Goal: Transaction & Acquisition: Purchase product/service

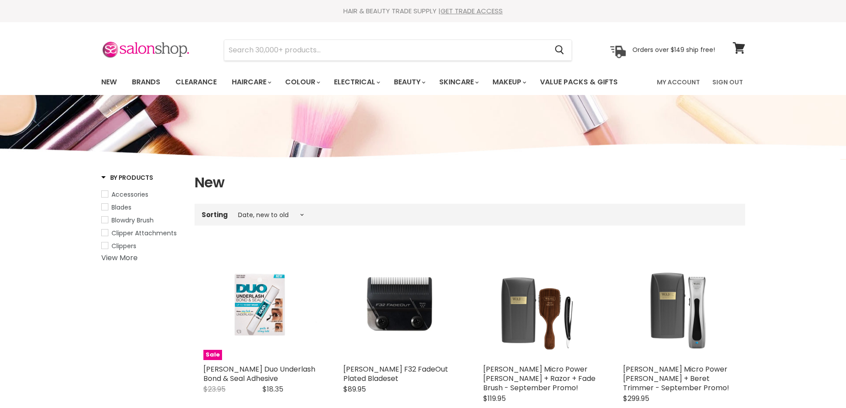
select select "created-descending"
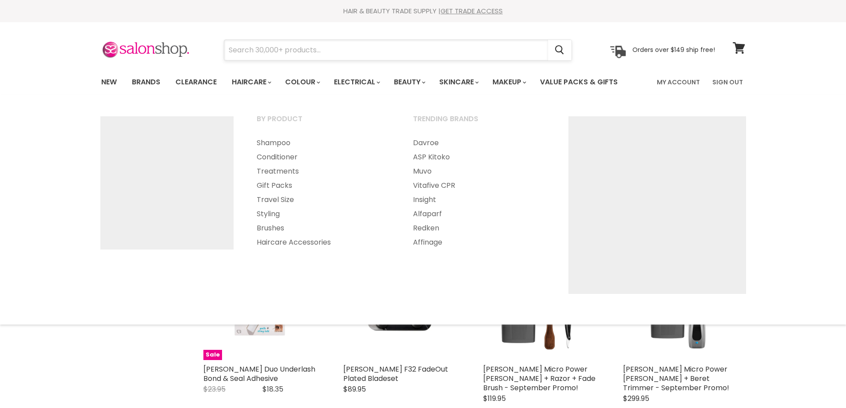
click at [257, 44] on input "Search" at bounding box center [386, 50] width 324 height 20
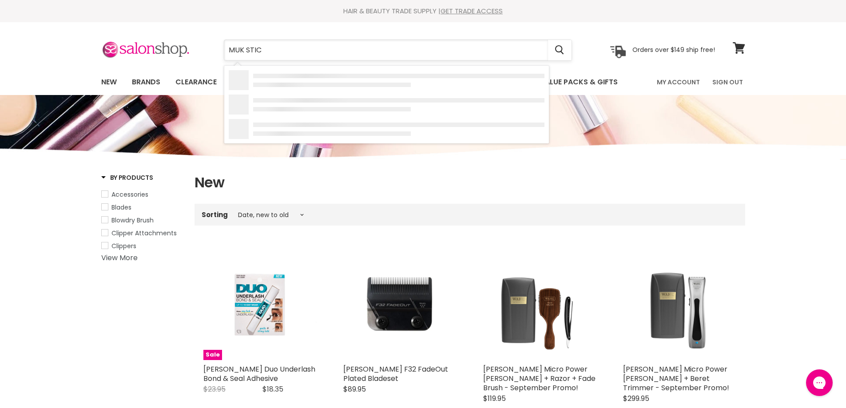
type input "MUK STICK"
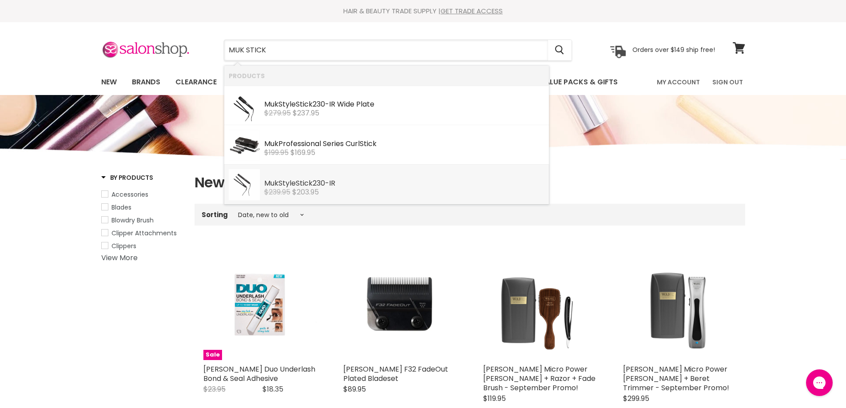
click at [291, 191] on s "$239.95" at bounding box center [277, 192] width 26 height 10
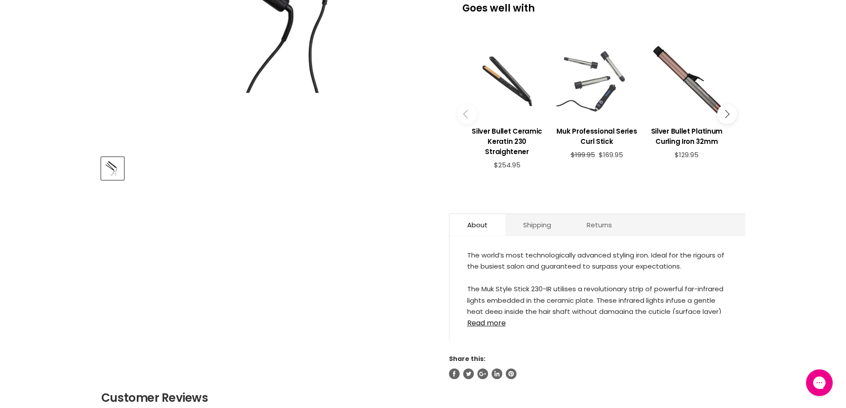
scroll to position [311, 0]
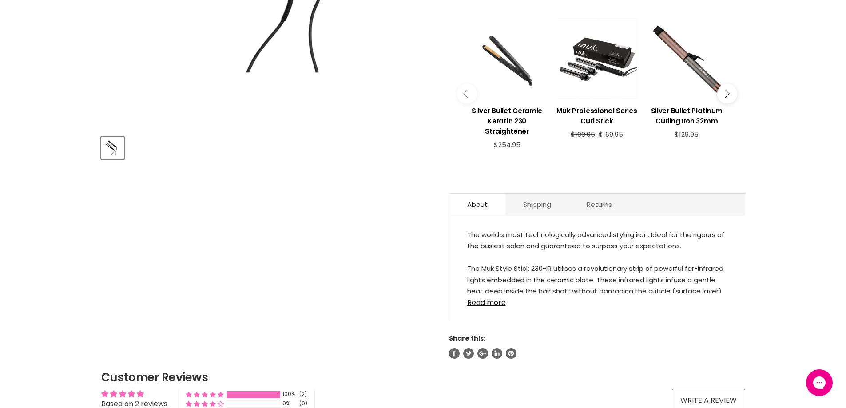
click at [493, 302] on link "Read more" at bounding box center [597, 300] width 260 height 13
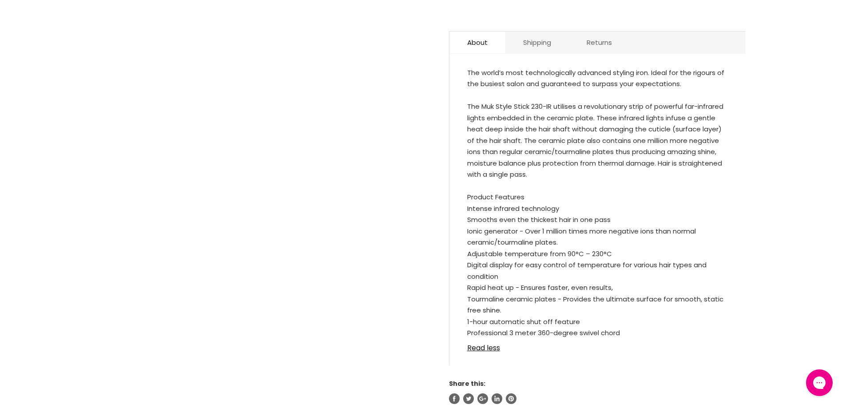
scroll to position [489, 0]
